Goal: Use online tool/utility: Utilize a website feature to perform a specific function

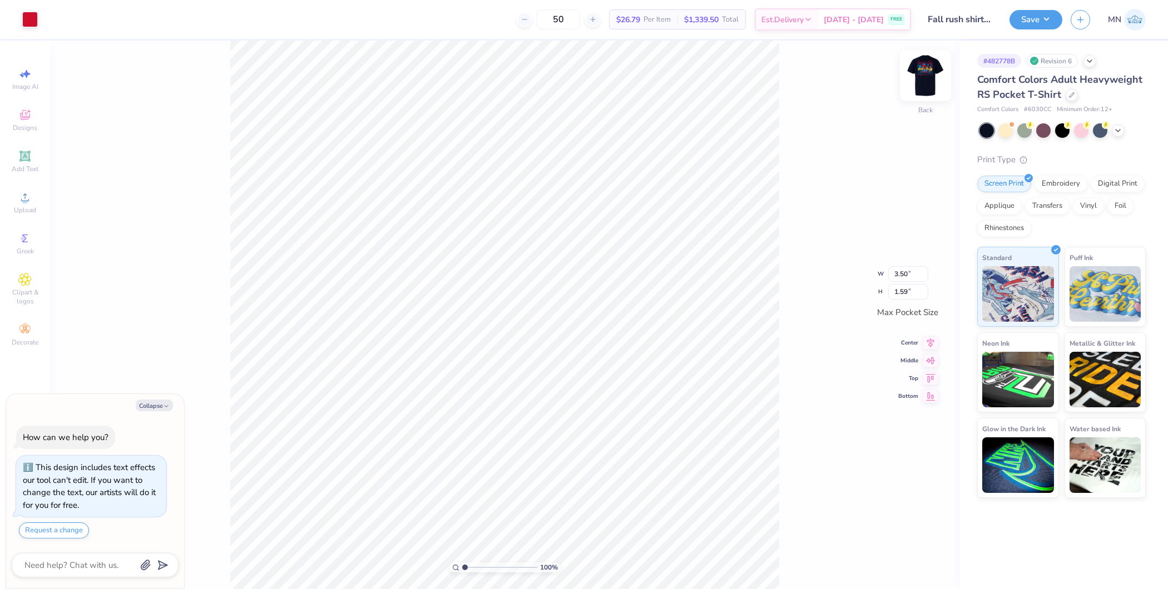
click at [933, 80] on img at bounding box center [925, 75] width 44 height 44
click at [19, 201] on icon at bounding box center [24, 197] width 13 height 13
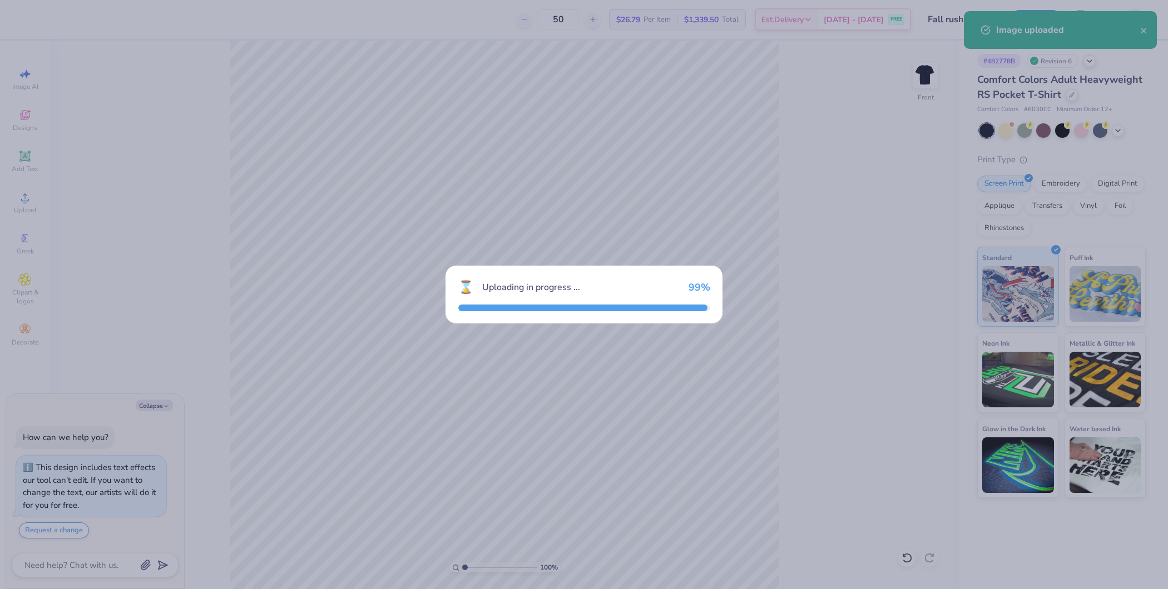
type textarea "x"
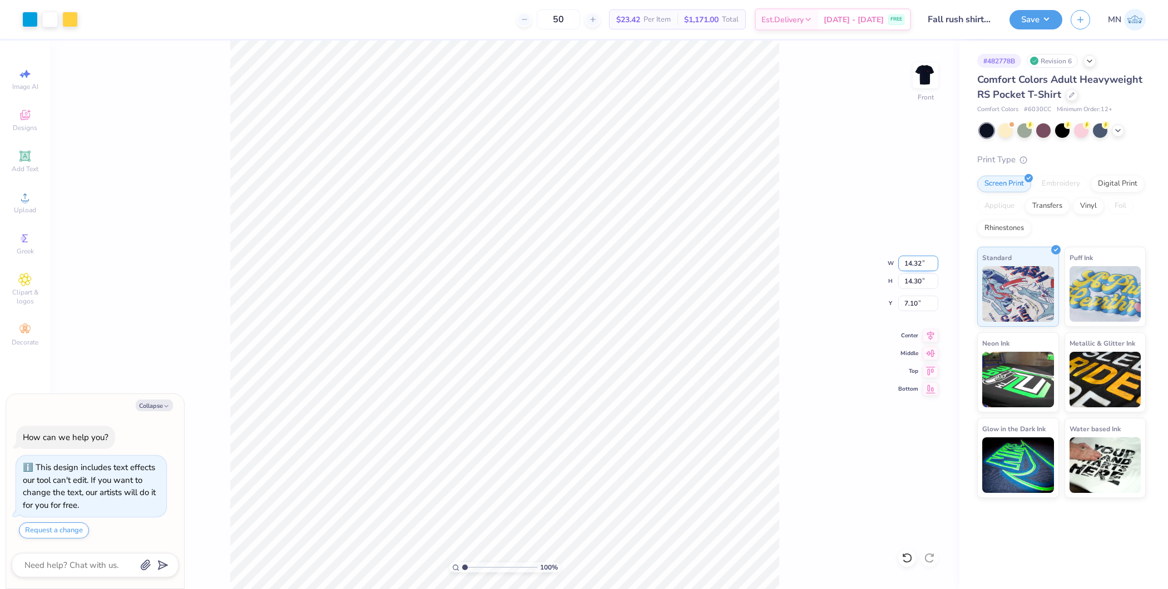
click at [908, 263] on input "14.32" at bounding box center [918, 264] width 40 height 16
type input "12"
type textarea "x"
type input "12.00"
type input "11.98"
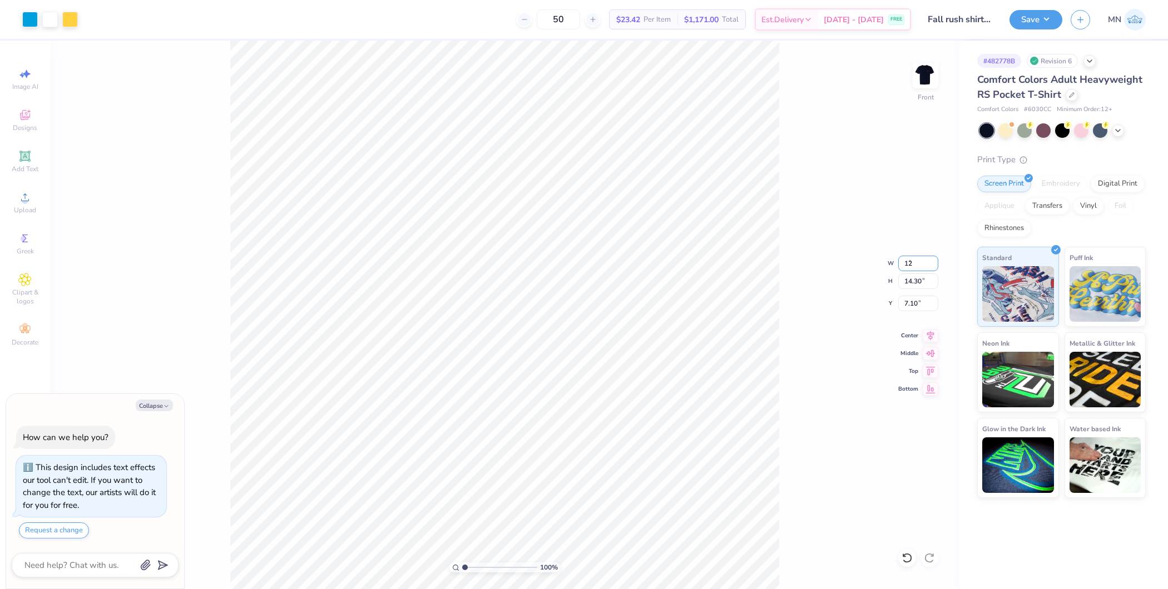
type input "8.26"
click at [916, 282] on input "11.98" at bounding box center [918, 282] width 40 height 16
type input "11.5"
type textarea "x"
type input "11.52"
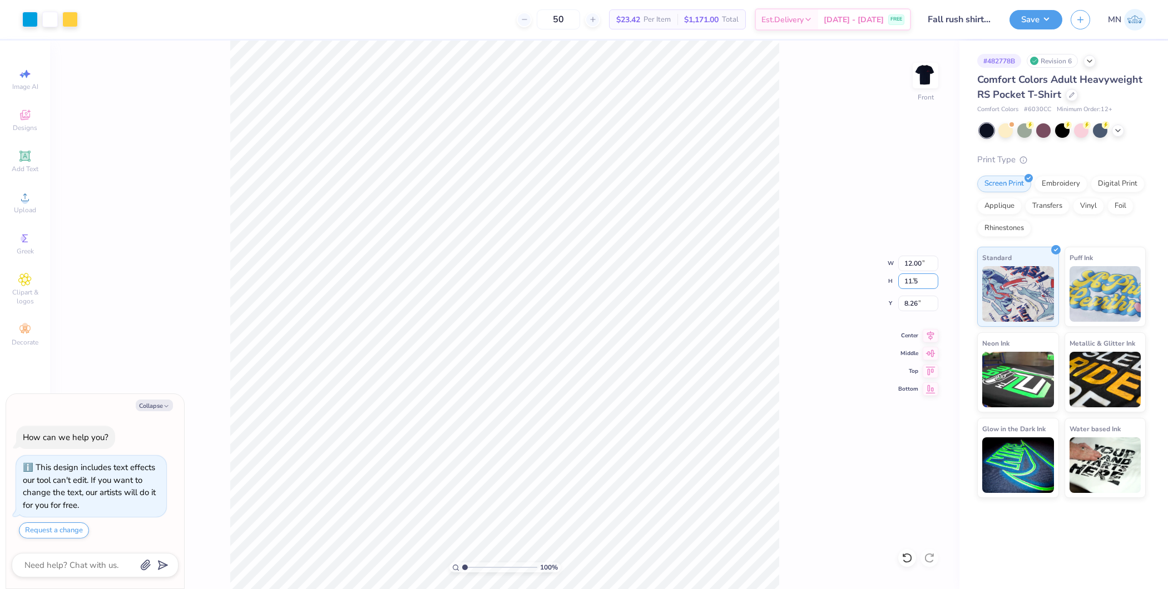
type input "11.50"
click at [921, 304] on input "8.50" at bounding box center [918, 304] width 40 height 16
type input "3"
type textarea "x"
type input "3.00"
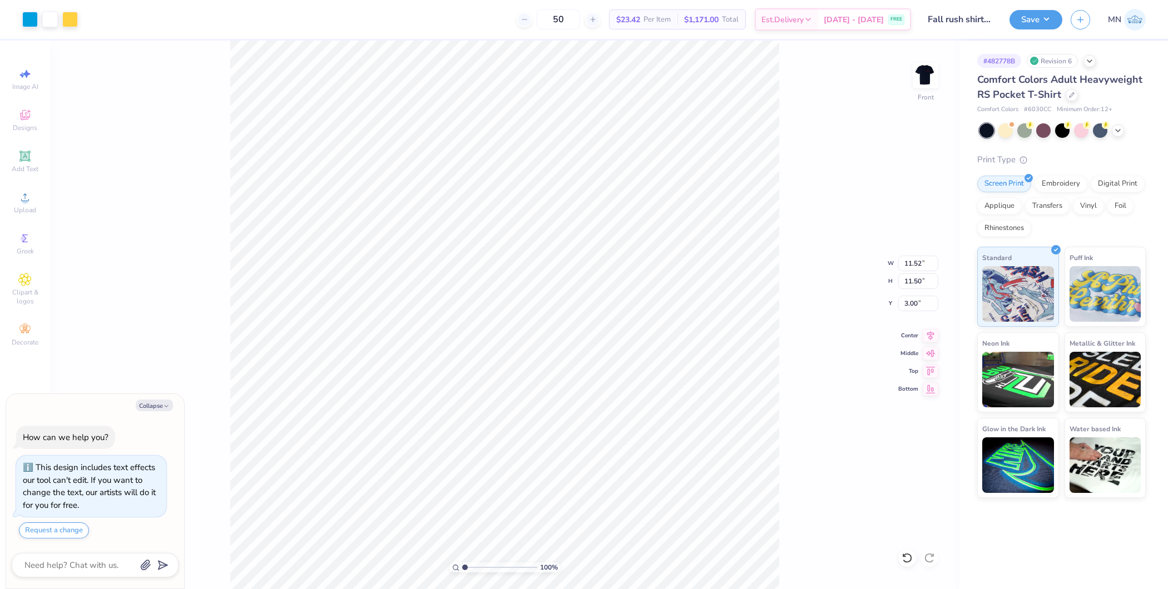
click at [780, 196] on div "100 % Front W 11.52 11.52 " H 11.50 11.50 " Y 3.00 3.00 " Center Middle Top Bot…" at bounding box center [504, 315] width 909 height 549
click at [931, 74] on img at bounding box center [925, 75] width 44 height 44
drag, startPoint x: 34, startPoint y: 16, endPoint x: 36, endPoint y: 22, distance: 6.3
click at [34, 15] on div at bounding box center [30, 19] width 16 height 16
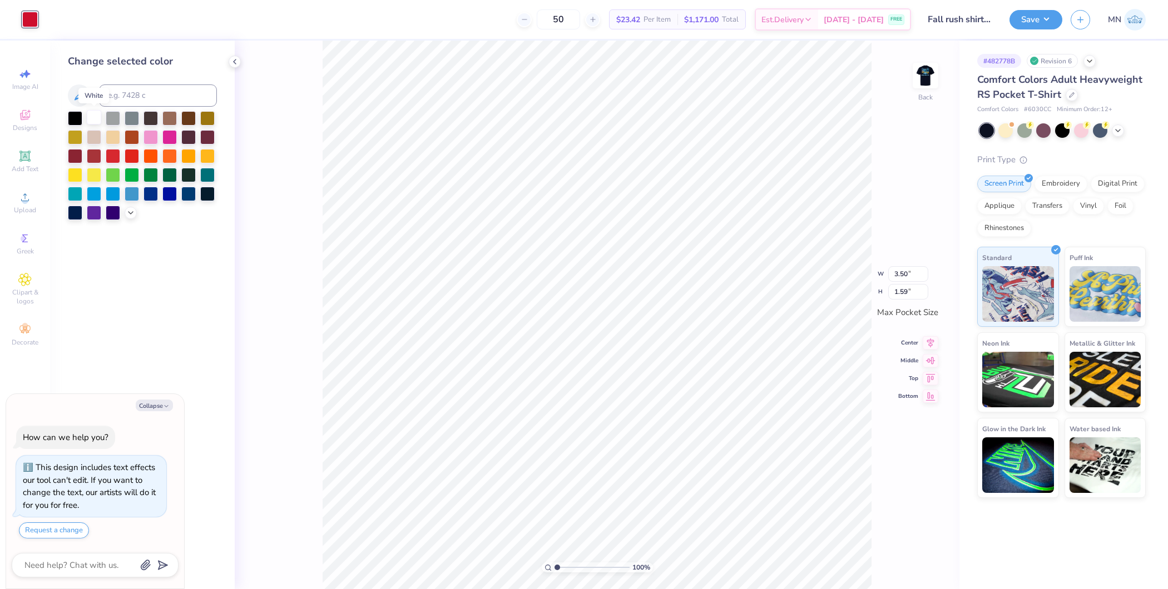
click at [98, 119] on div at bounding box center [94, 117] width 14 height 14
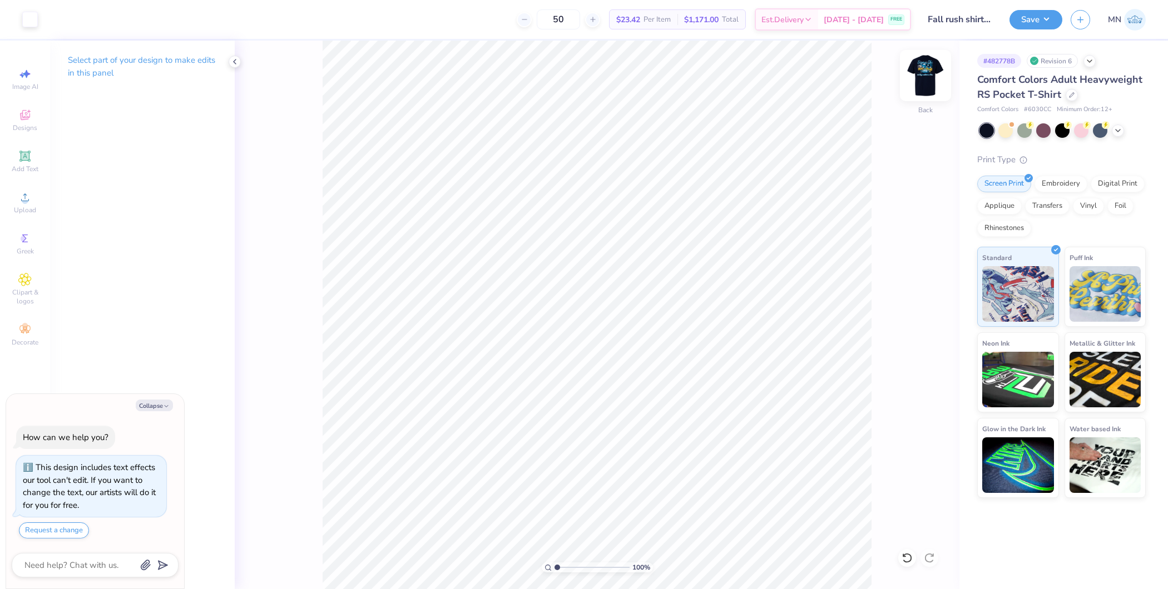
click at [933, 77] on img at bounding box center [925, 75] width 44 height 44
click at [927, 77] on img at bounding box center [925, 75] width 44 height 44
click at [31, 16] on div at bounding box center [30, 19] width 16 height 16
type textarea "x"
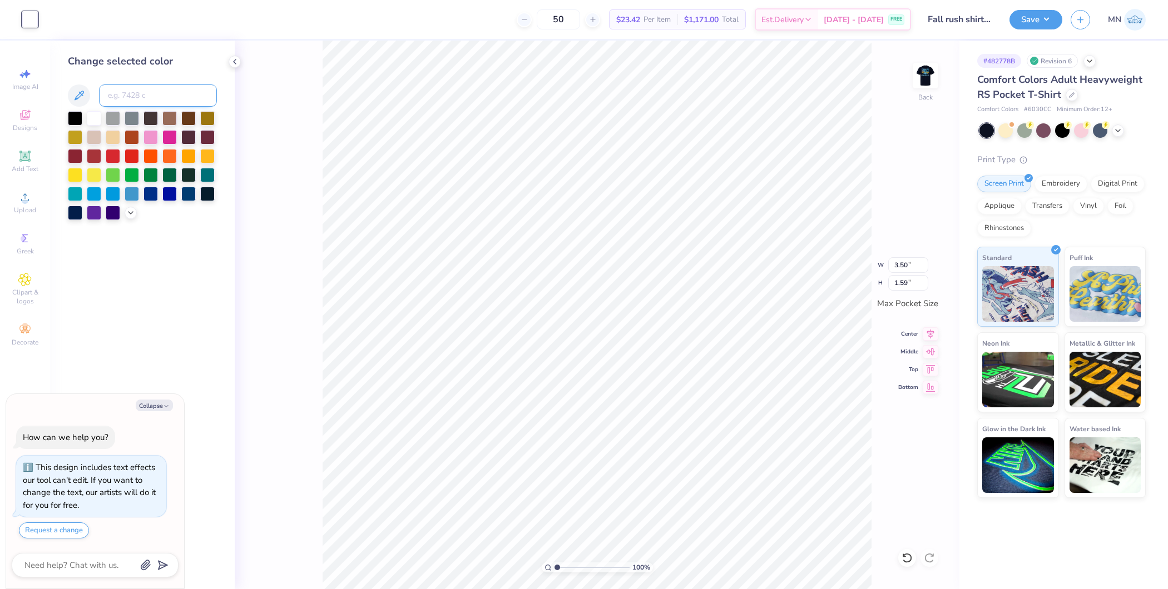
click at [130, 90] on input at bounding box center [158, 96] width 118 height 22
type input "299"
type textarea "x"
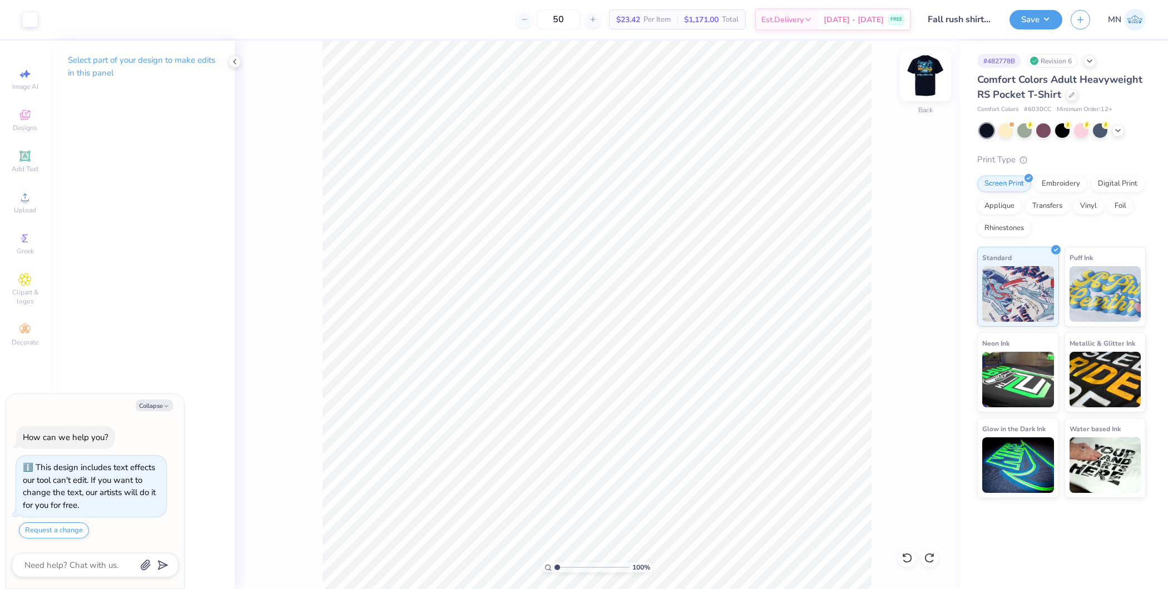
click at [924, 77] on img at bounding box center [925, 75] width 44 height 44
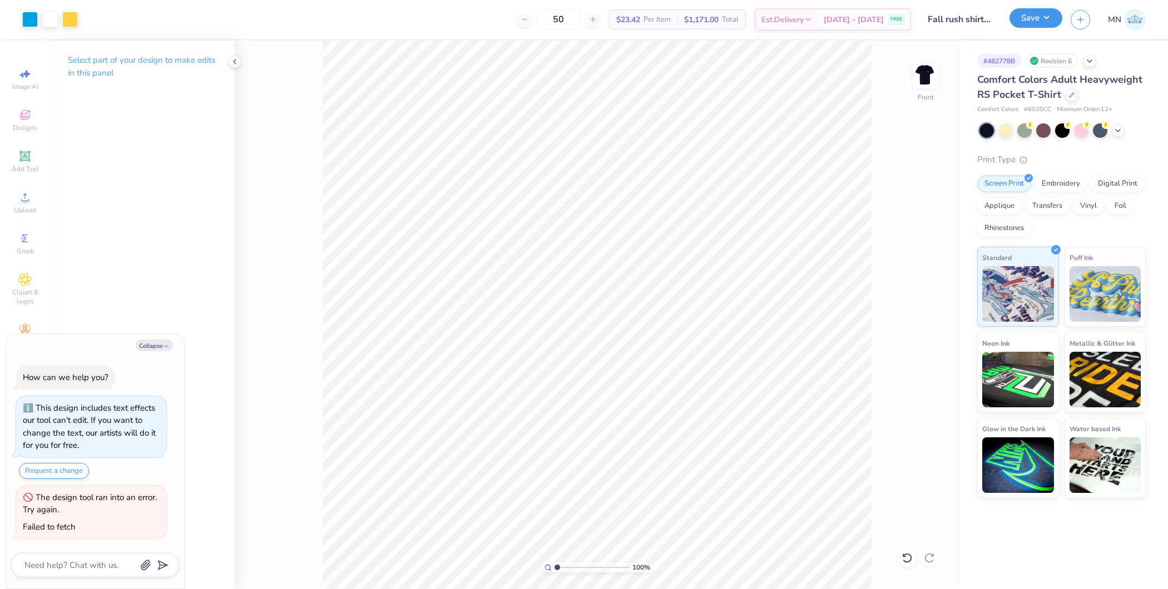
click at [1017, 13] on button "Save" at bounding box center [1035, 17] width 53 height 19
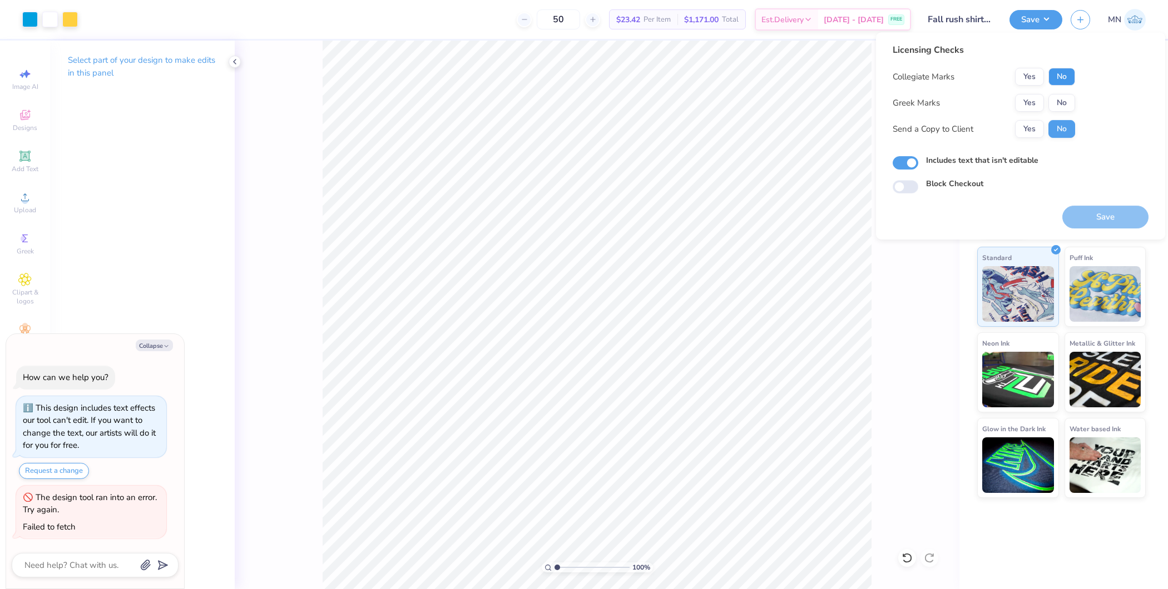
click at [1054, 82] on button "No" at bounding box center [1061, 77] width 27 height 18
click at [1033, 101] on button "Yes" at bounding box center [1029, 103] width 29 height 18
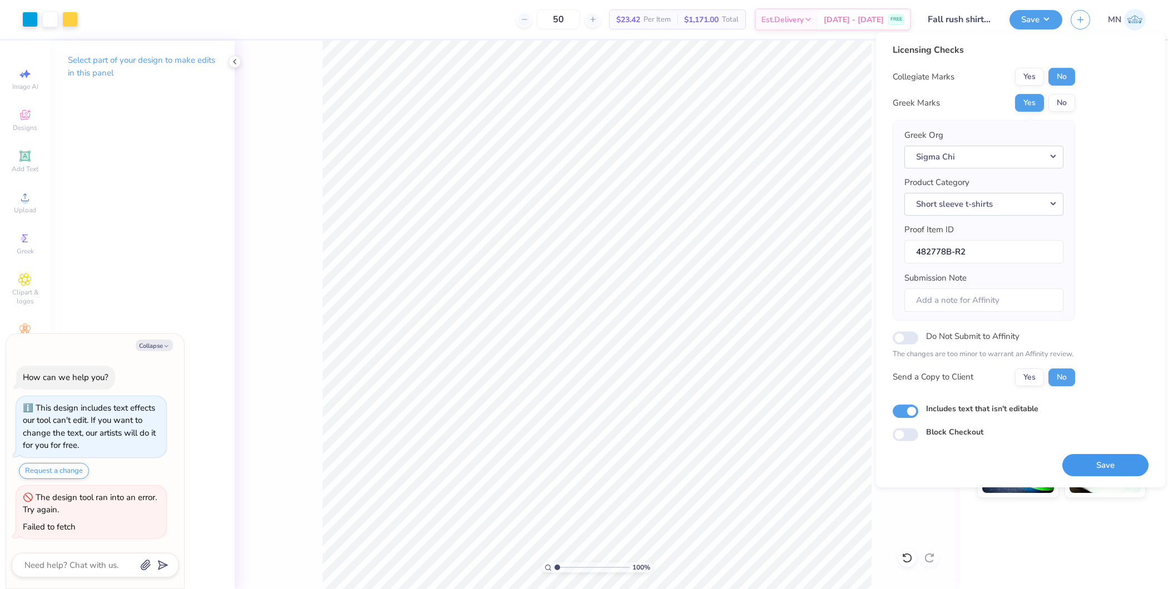
click at [1107, 460] on button "Save" at bounding box center [1105, 465] width 86 height 23
type textarea "x"
